Goal: Transaction & Acquisition: Obtain resource

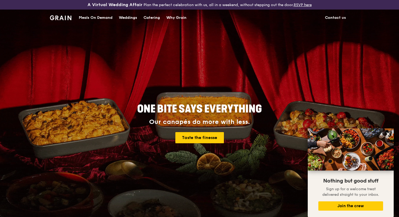
click at [254, 115] on span "ONE BITE SAYS EVERYTHING" at bounding box center [199, 109] width 125 height 13
click at [68, 16] on img at bounding box center [60, 17] width 21 height 5
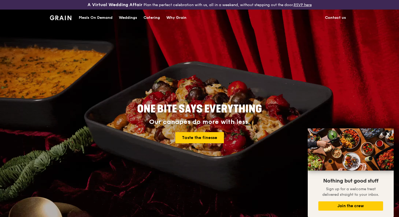
click at [68, 16] on img at bounding box center [60, 17] width 21 height 5
click at [390, 133] on icon at bounding box center [388, 134] width 5 height 5
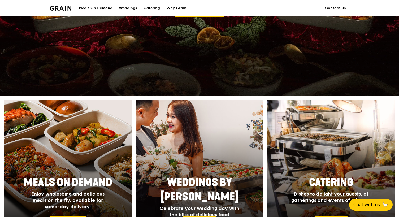
scroll to position [77, 0]
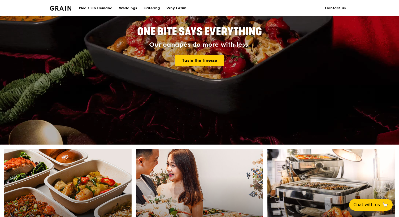
click at [94, 9] on div "Meals On Demand" at bounding box center [96, 8] width 34 height 16
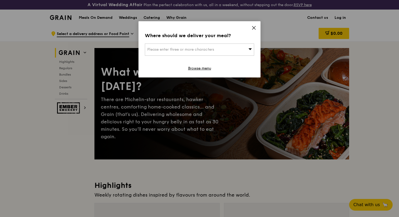
click at [253, 26] on icon at bounding box center [254, 27] width 5 height 5
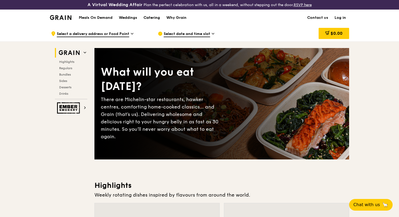
click at [153, 16] on div "Catering" at bounding box center [152, 18] width 16 height 16
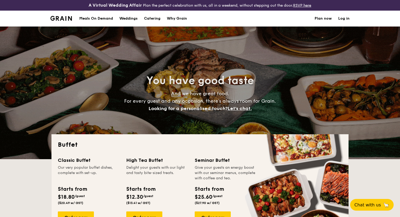
select select
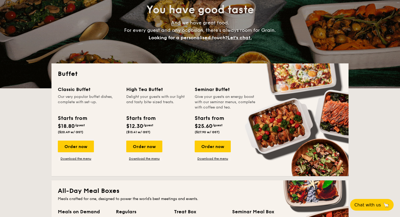
scroll to position [72, 0]
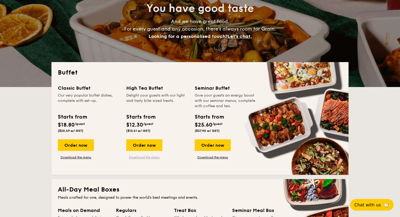
click at [143, 156] on link "Download the menu" at bounding box center [144, 157] width 36 height 4
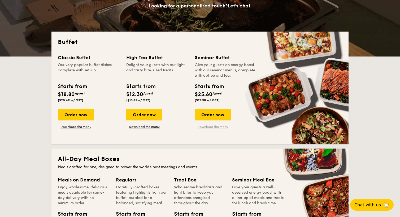
scroll to position [103, 0]
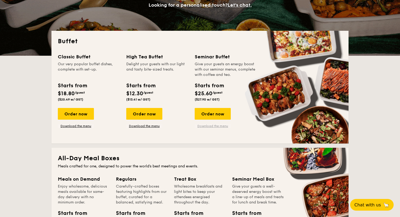
click at [216, 124] on link "Download the menu" at bounding box center [213, 126] width 36 height 4
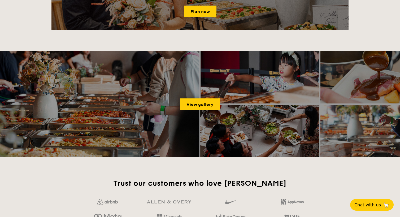
scroll to position [679, 0]
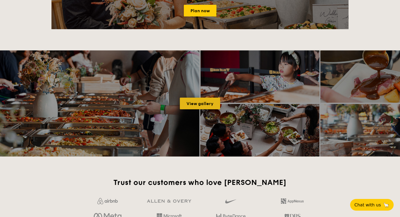
click at [198, 100] on link "View gallery" at bounding box center [200, 104] width 40 height 12
